Goal: Transaction & Acquisition: Purchase product/service

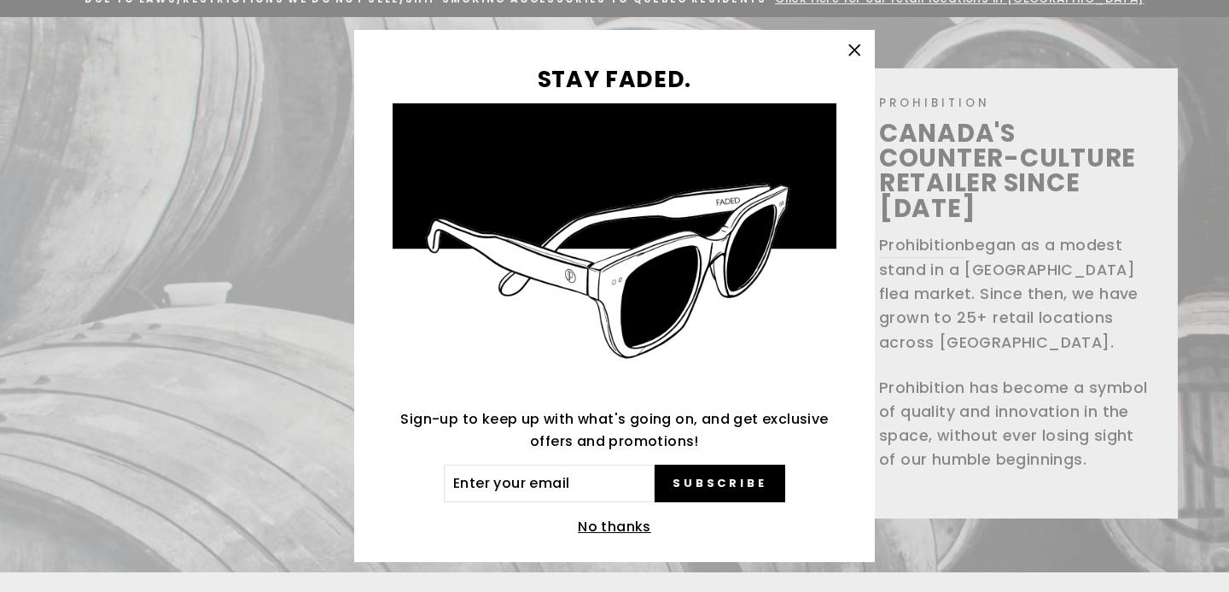
scroll to position [103, 0]
click at [856, 47] on icon "button" at bounding box center [855, 50] width 24 height 24
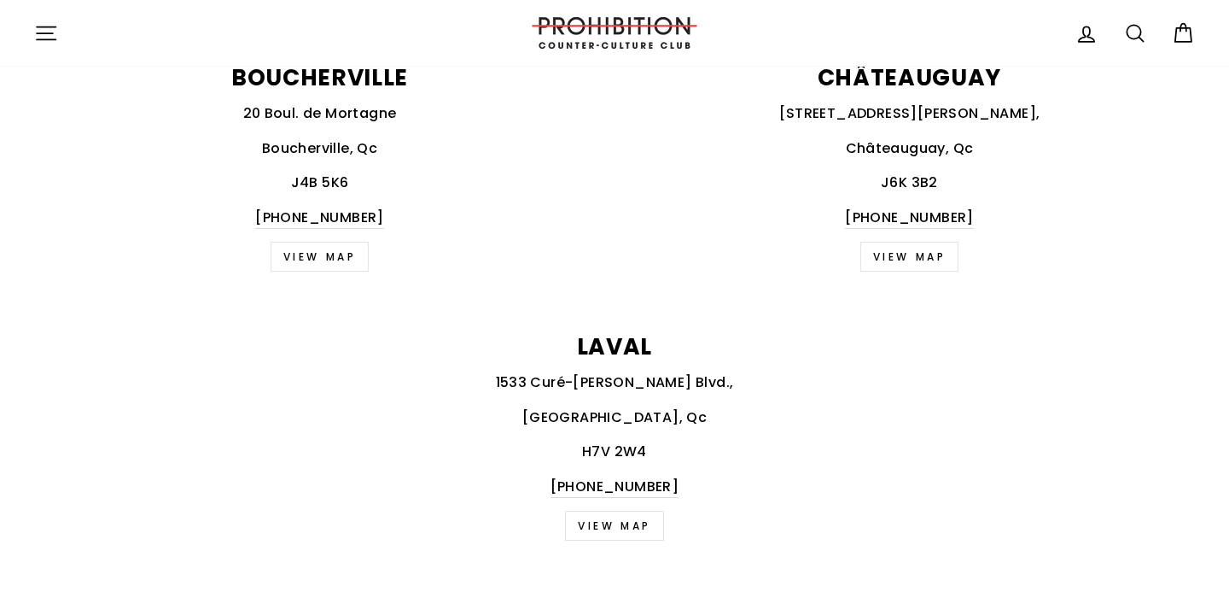
scroll to position [1112, 0]
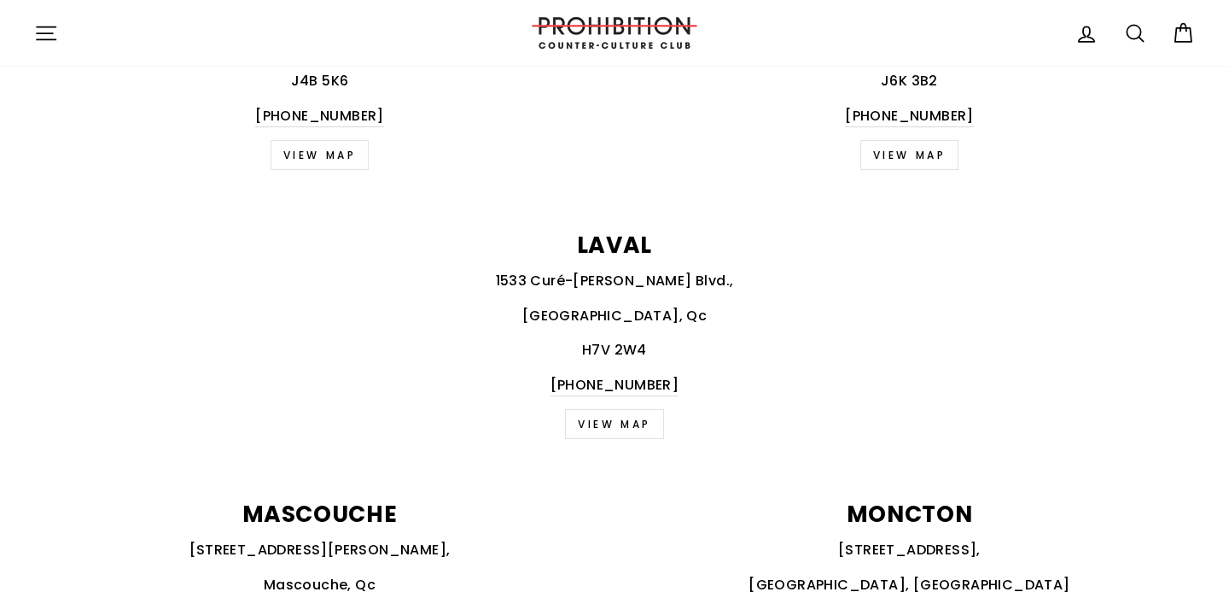
click at [41, 31] on icon "button" at bounding box center [46, 33] width 24 height 24
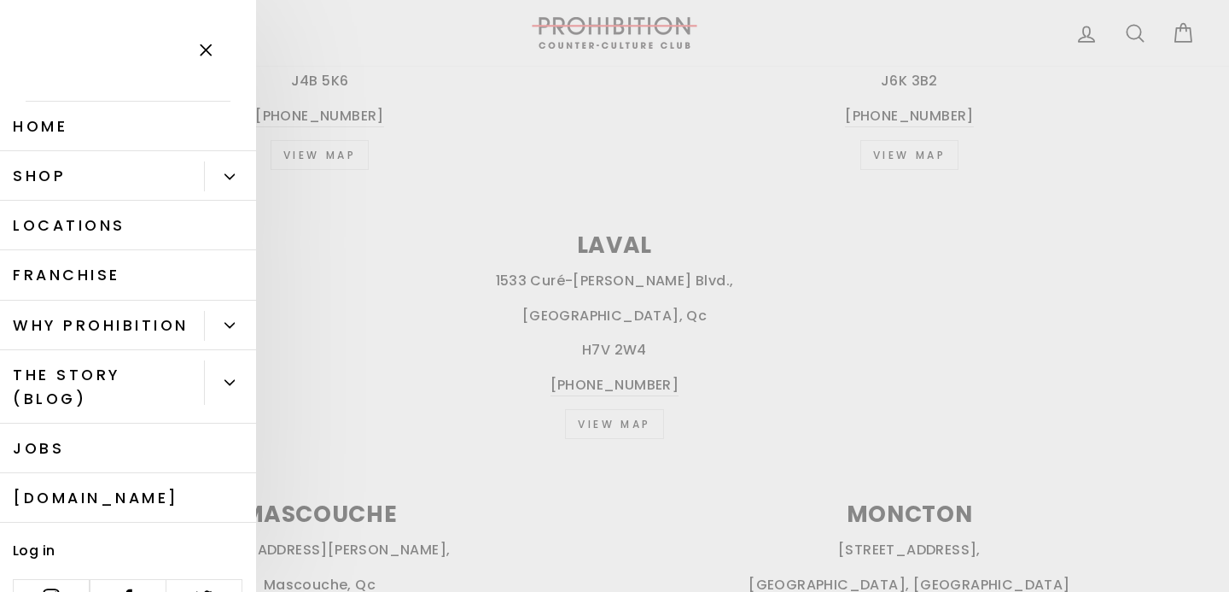
click at [241, 170] on button "Primary" at bounding box center [230, 176] width 52 height 30
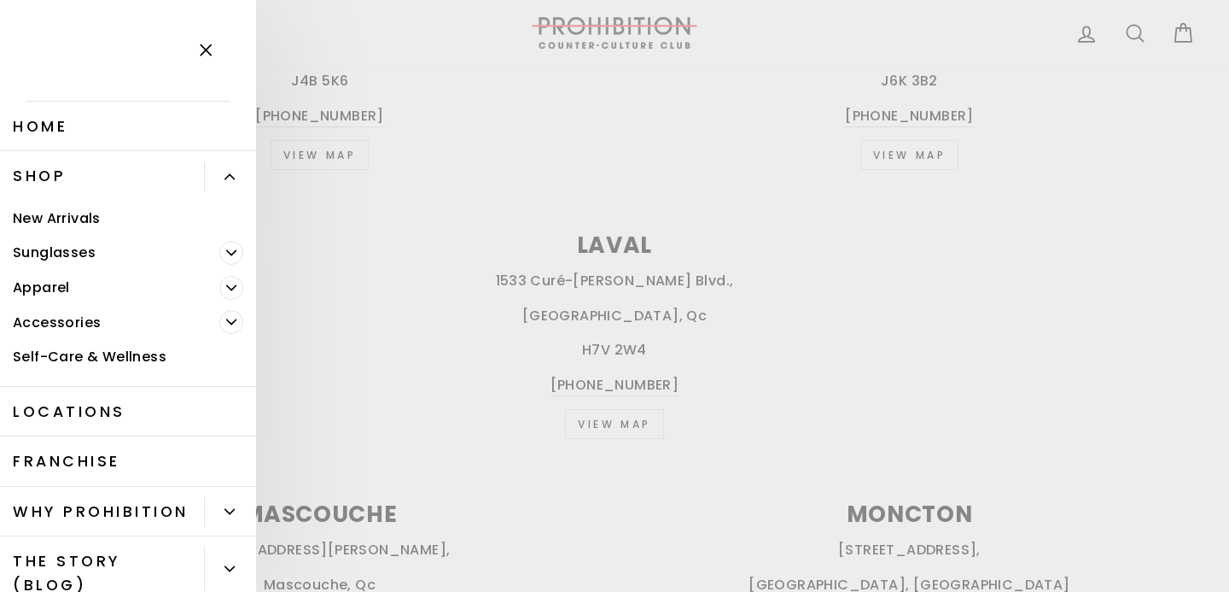
click at [82, 353] on link "Self-Care & Wellness" at bounding box center [128, 357] width 256 height 35
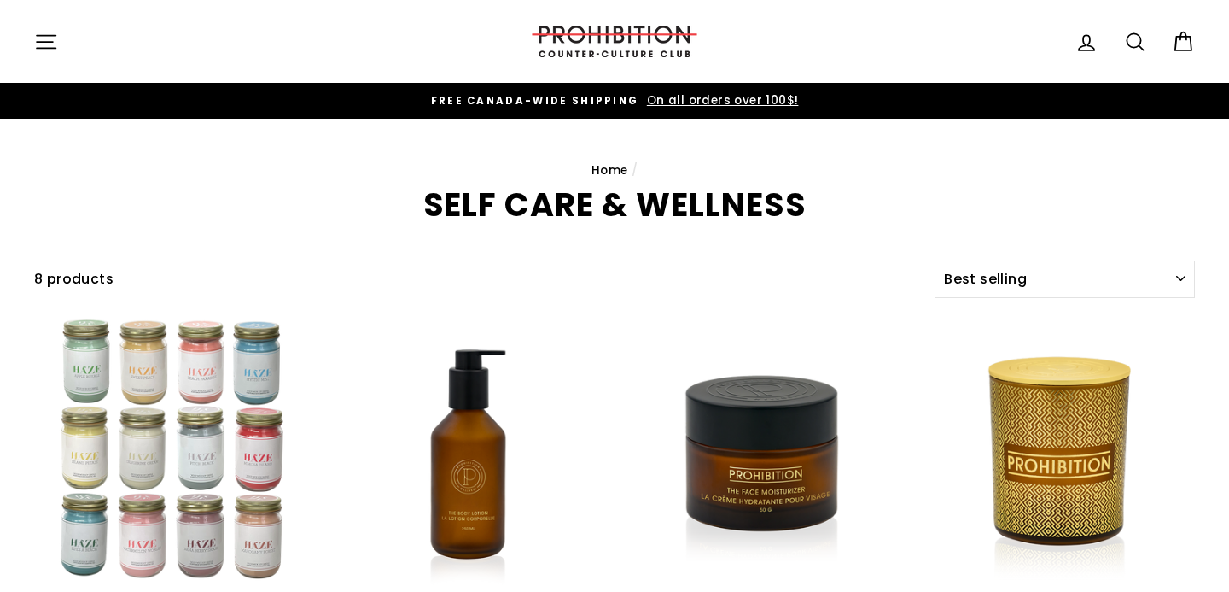
select select "best-selling"
